Goal: Information Seeking & Learning: Compare options

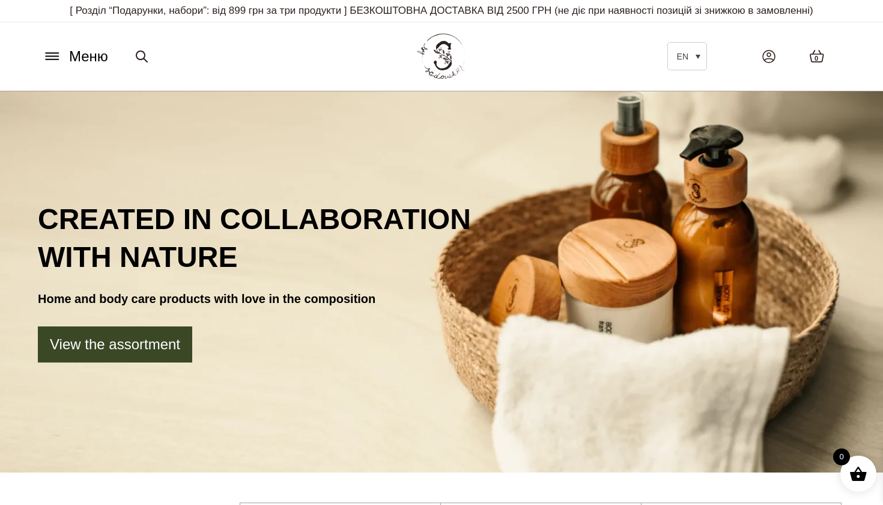
click at [53, 53] on icon at bounding box center [52, 56] width 19 height 13
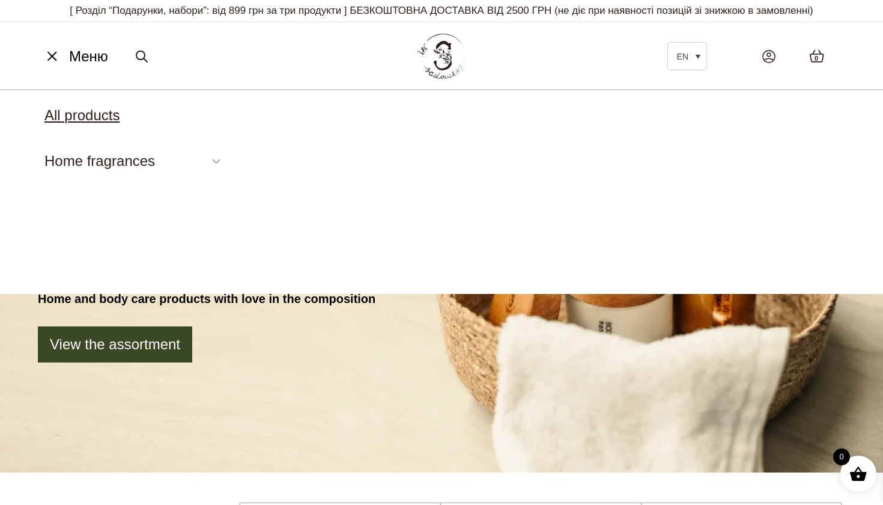
click at [58, 107] on link "All products" at bounding box center [81, 115] width 75 height 16
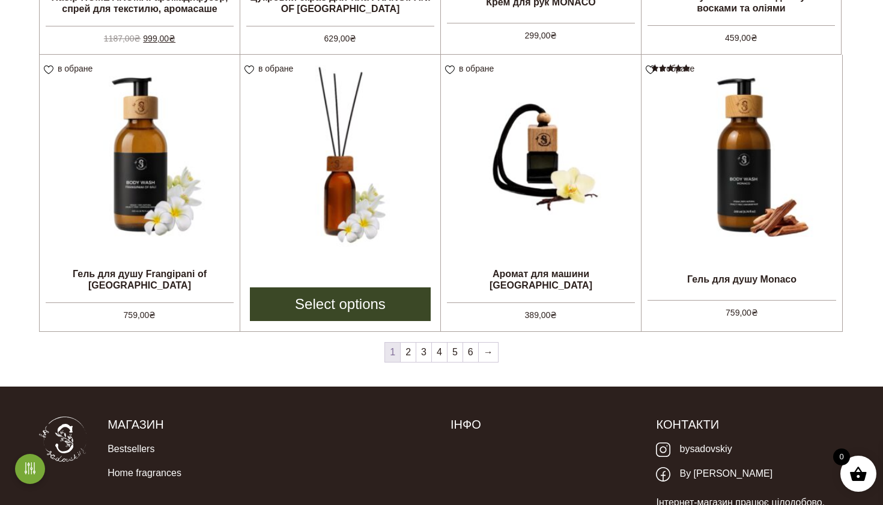
scroll to position [985, 0]
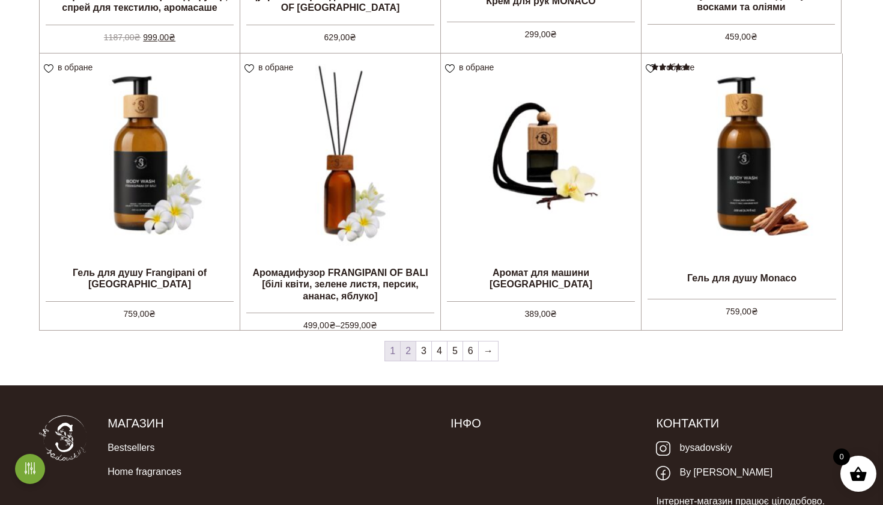
click at [404, 351] on link "2" at bounding box center [408, 350] width 15 height 19
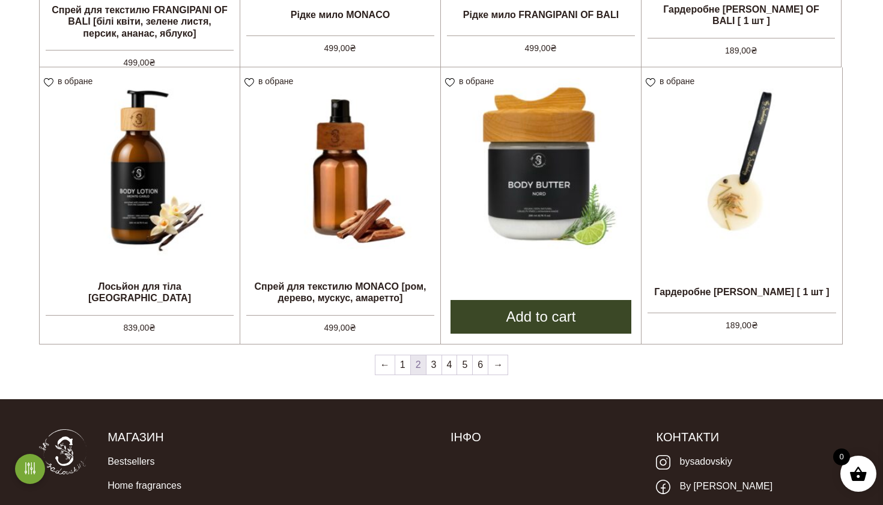
scroll to position [974, 0]
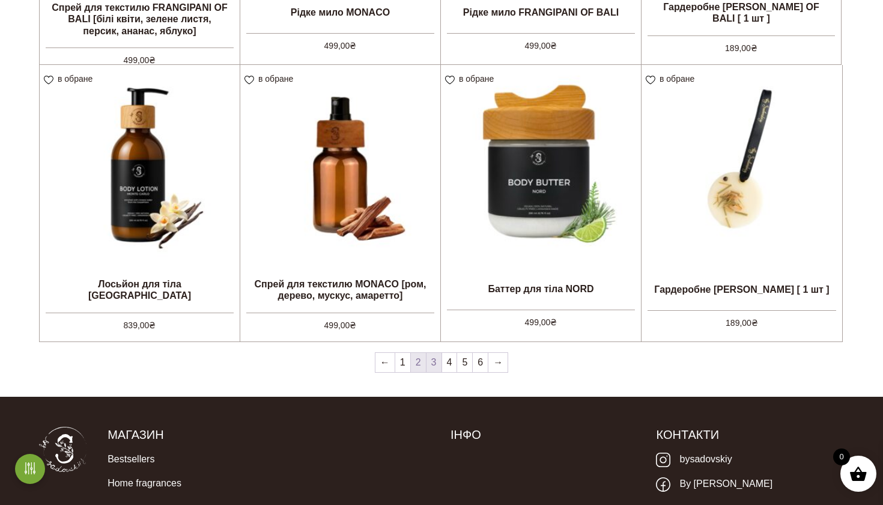
click at [436, 361] on link "3" at bounding box center [434, 362] width 15 height 19
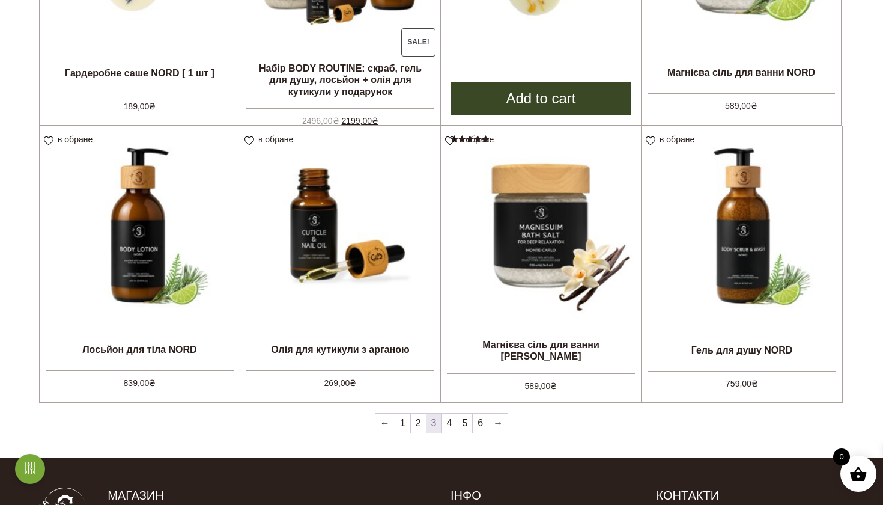
scroll to position [914, 0]
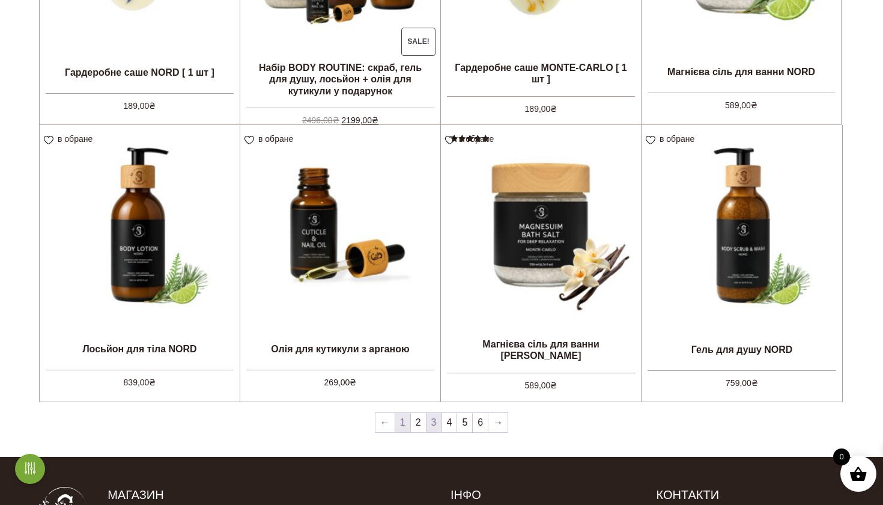
click at [401, 422] on link "1" at bounding box center [402, 422] width 15 height 19
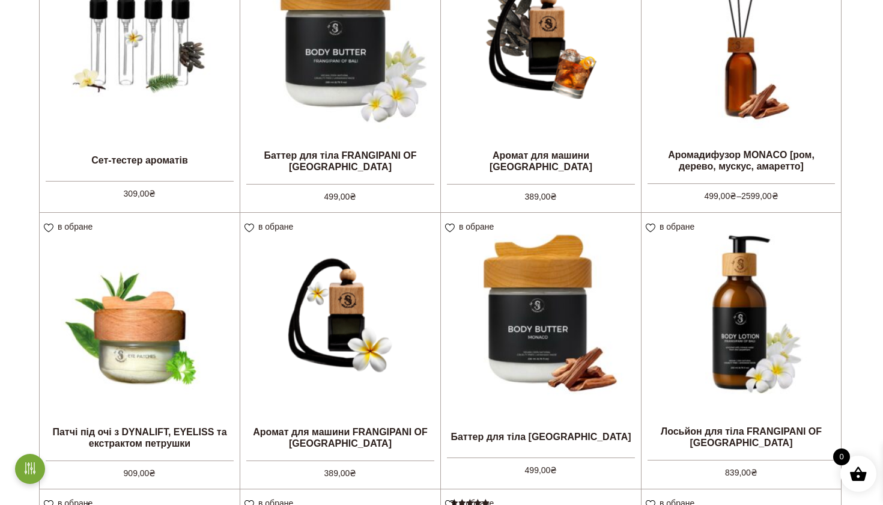
scroll to position [273, 0]
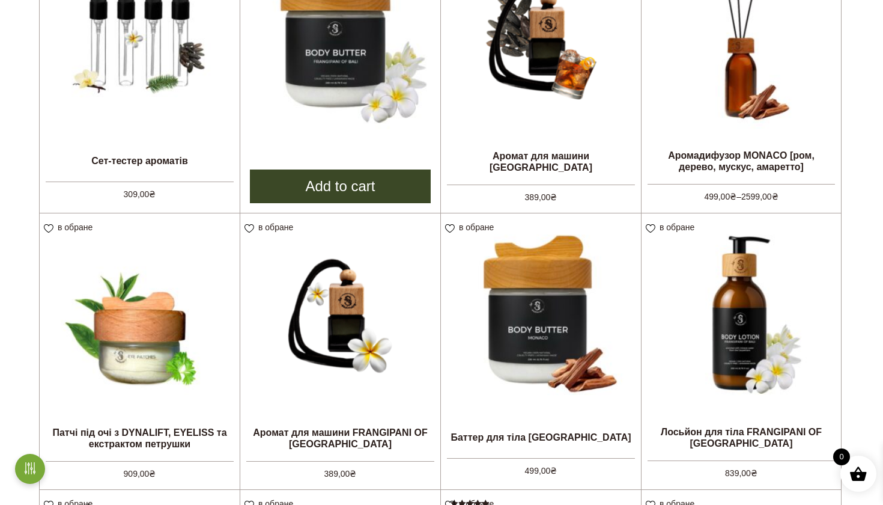
click at [334, 53] on img at bounding box center [340, 37] width 200 height 200
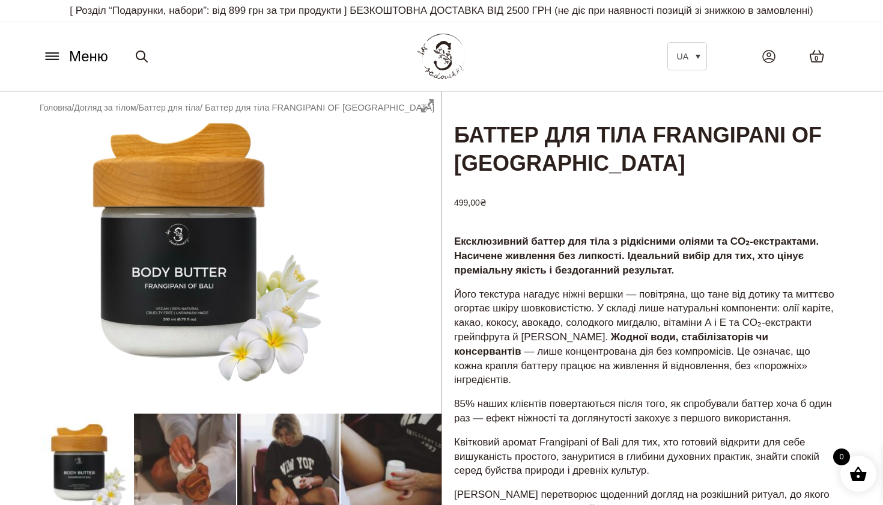
click at [52, 54] on icon at bounding box center [52, 56] width 19 height 13
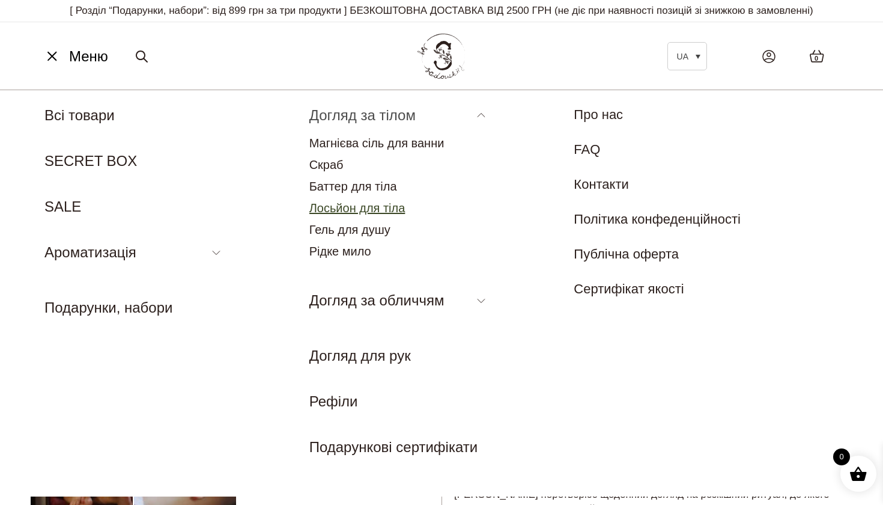
click at [365, 202] on link "Лосьйон для тіла" at bounding box center [357, 207] width 96 height 13
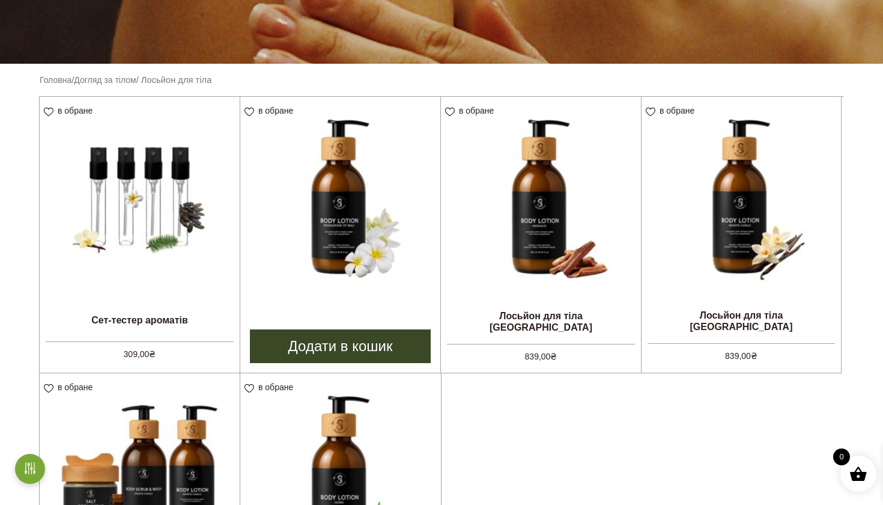
scroll to position [258, 0]
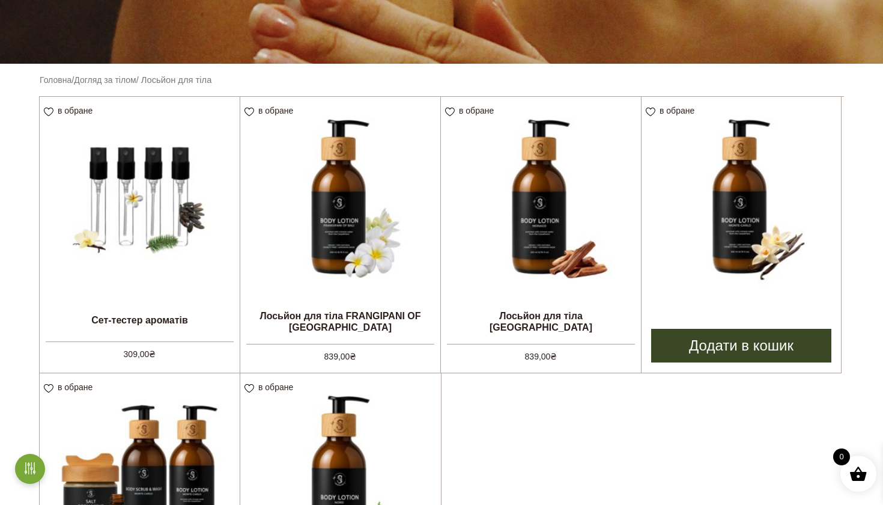
click at [689, 190] on img at bounding box center [741, 196] width 199 height 199
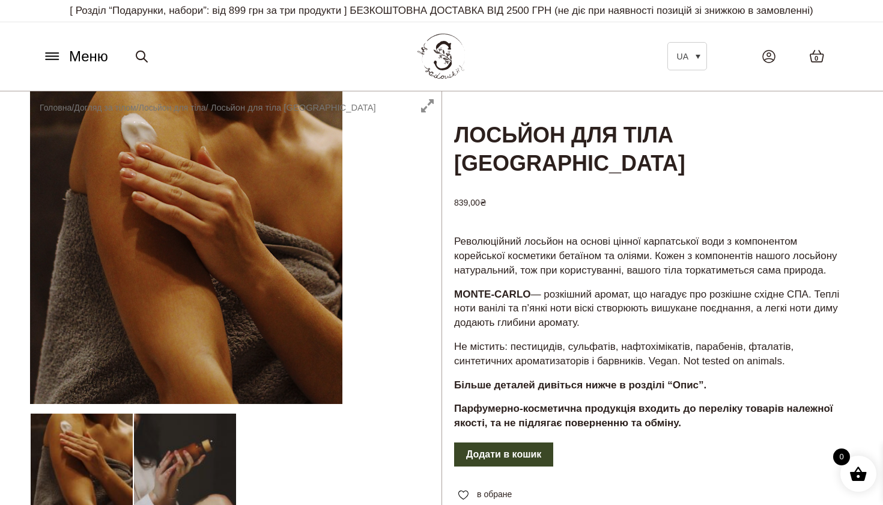
click at [52, 55] on icon at bounding box center [52, 56] width 19 height 13
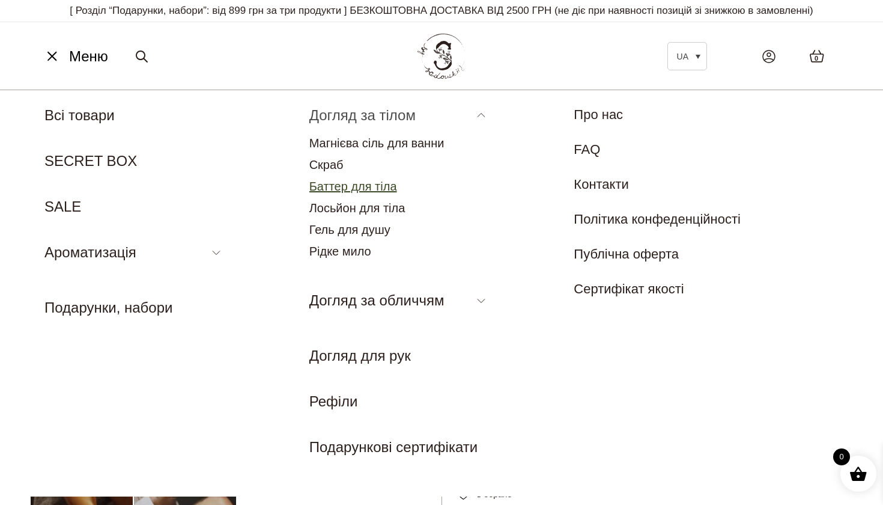
click at [353, 184] on link "Баттер для тіла" at bounding box center [353, 186] width 88 height 13
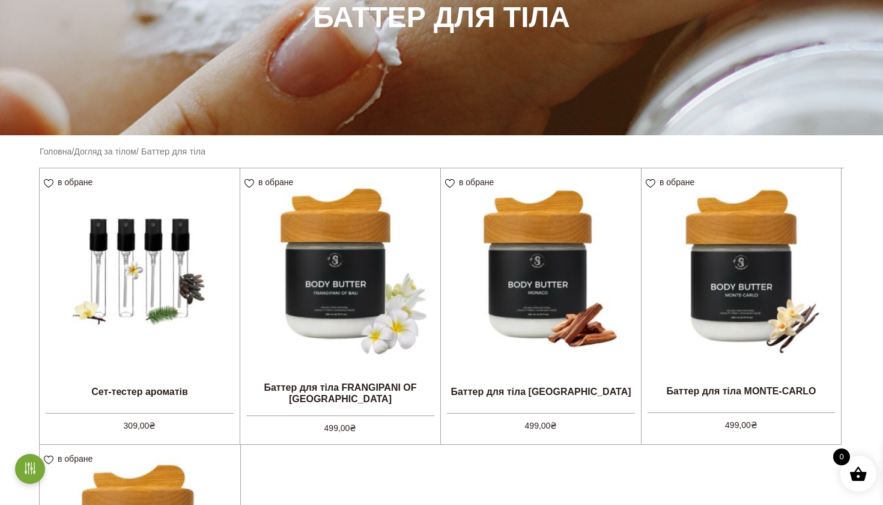
scroll to position [187, 0]
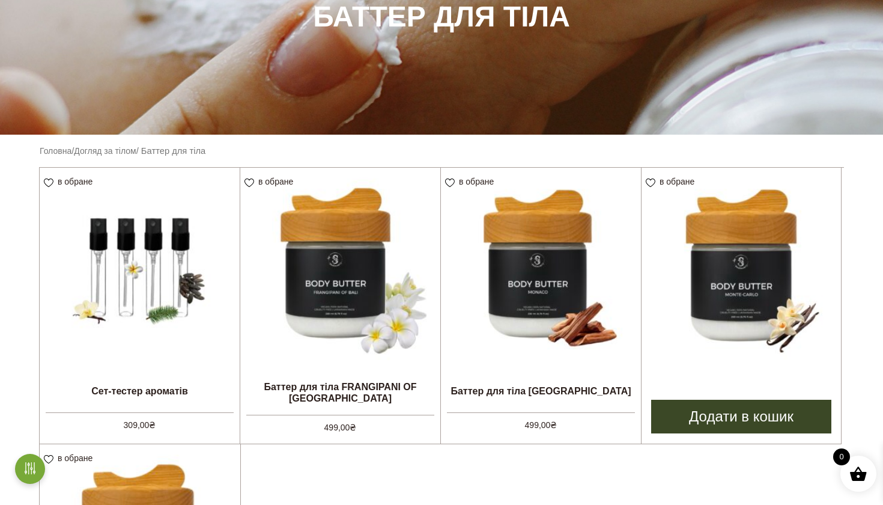
click at [739, 289] on img at bounding box center [741, 267] width 199 height 199
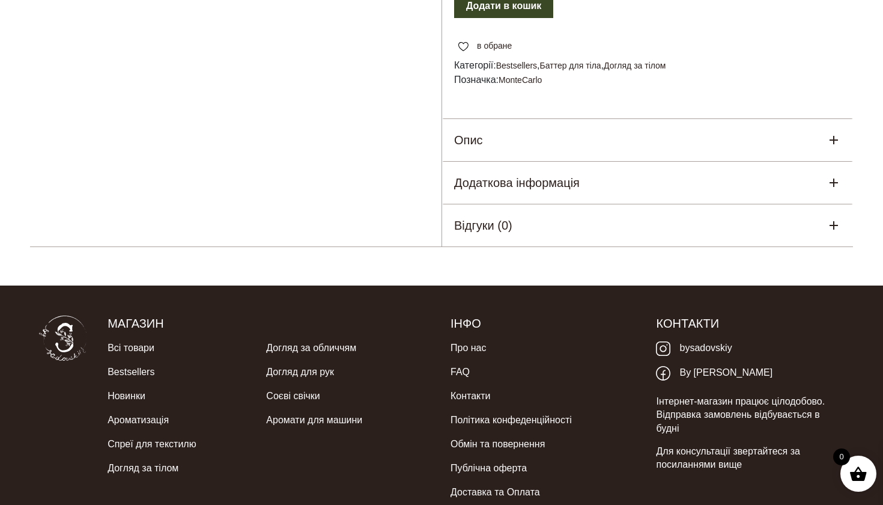
scroll to position [564, 0]
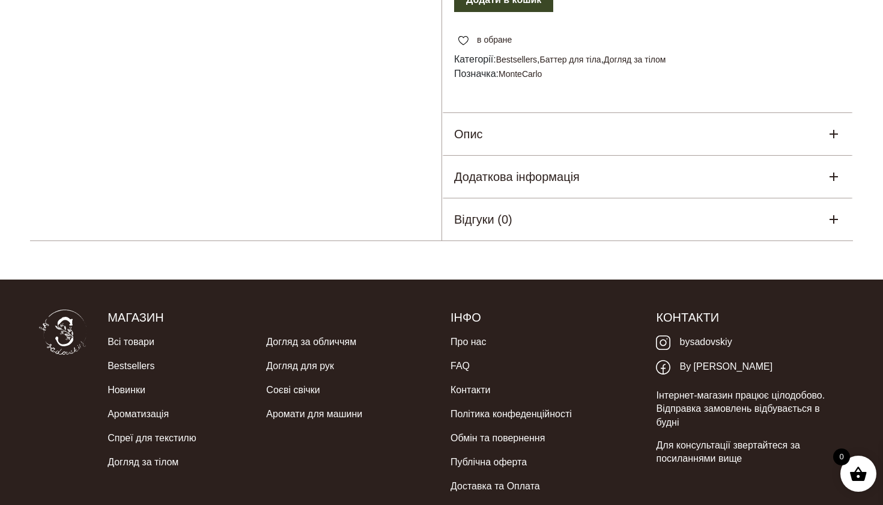
click at [831, 127] on icon at bounding box center [834, 134] width 14 height 14
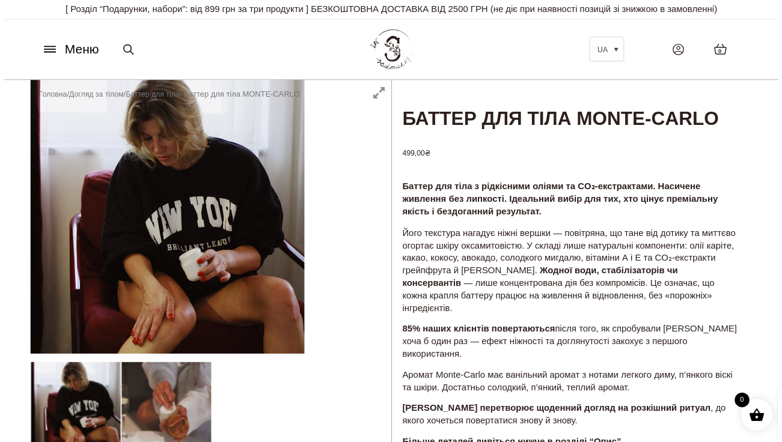
scroll to position [0, 0]
